Goal: Task Accomplishment & Management: Manage account settings

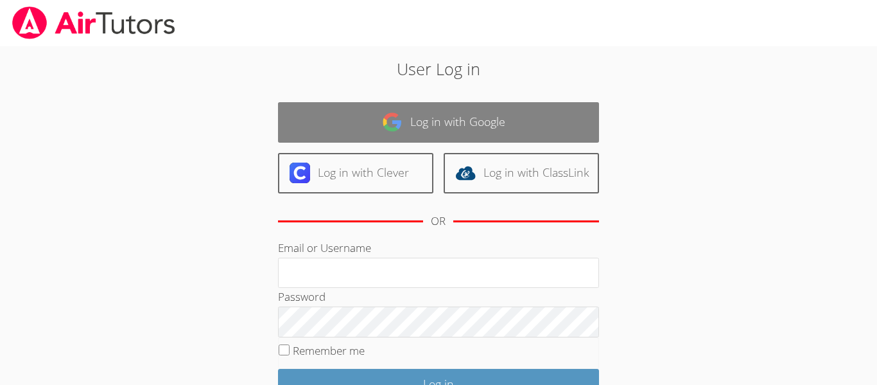
click at [500, 117] on link "Log in with Google" at bounding box center [438, 122] width 321 height 40
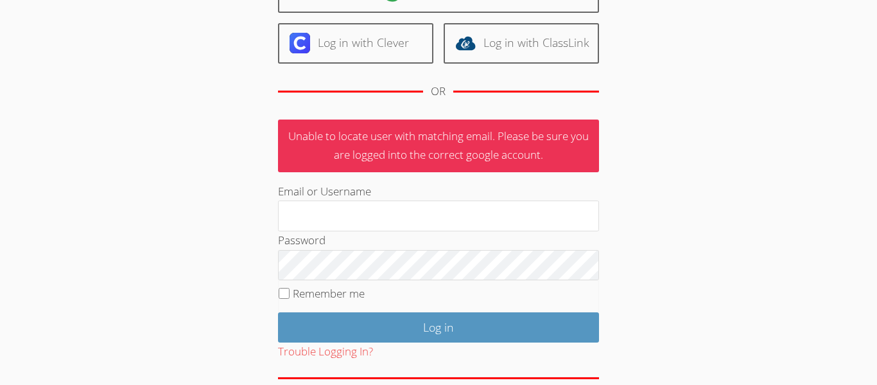
scroll to position [132, 0]
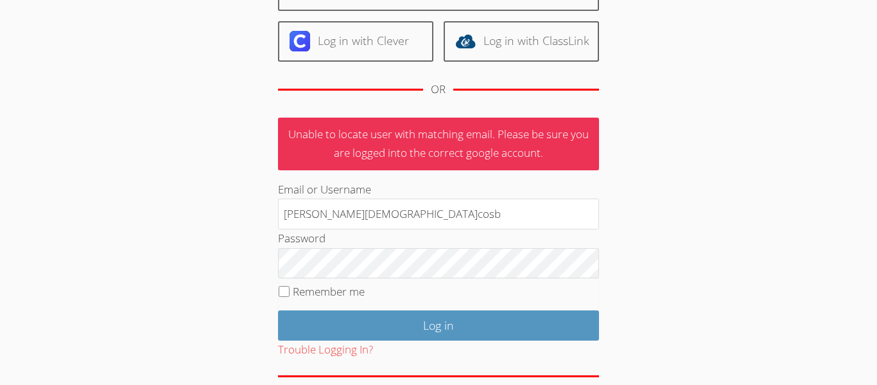
type input "[PERSON_NAME][DEMOGRAPHIC_DATA][PERSON_NAME]"
